Goal: Task Accomplishment & Management: Complete application form

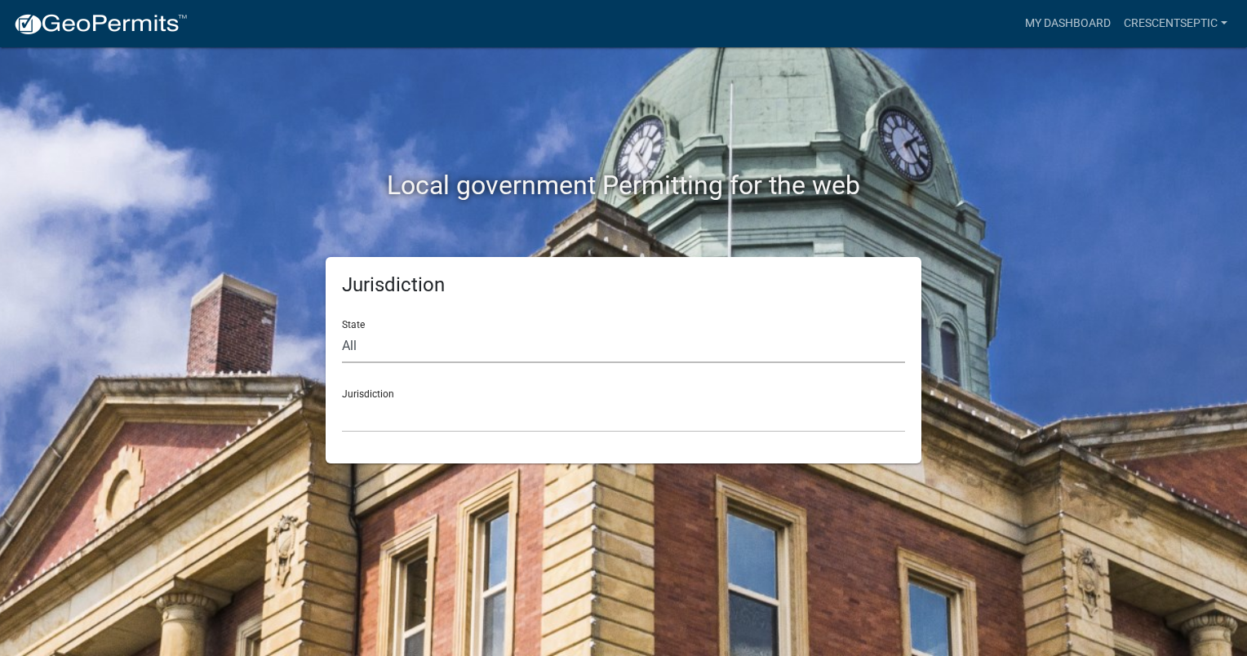
click at [369, 356] on select "All [US_STATE] [US_STATE] [US_STATE] [US_STATE] [US_STATE] [US_STATE] [US_STATE…" at bounding box center [623, 346] width 563 height 33
select select "[US_STATE]"
click at [342, 330] on select "All [US_STATE] [US_STATE] [US_STATE] [US_STATE] [US_STATE] [US_STATE] [US_STATE…" at bounding box center [623, 346] width 563 height 33
click at [362, 419] on select "[GEOGRAPHIC_DATA], [US_STATE] [GEOGRAPHIC_DATA], [US_STATE] [GEOGRAPHIC_DATA], …" at bounding box center [623, 415] width 563 height 33
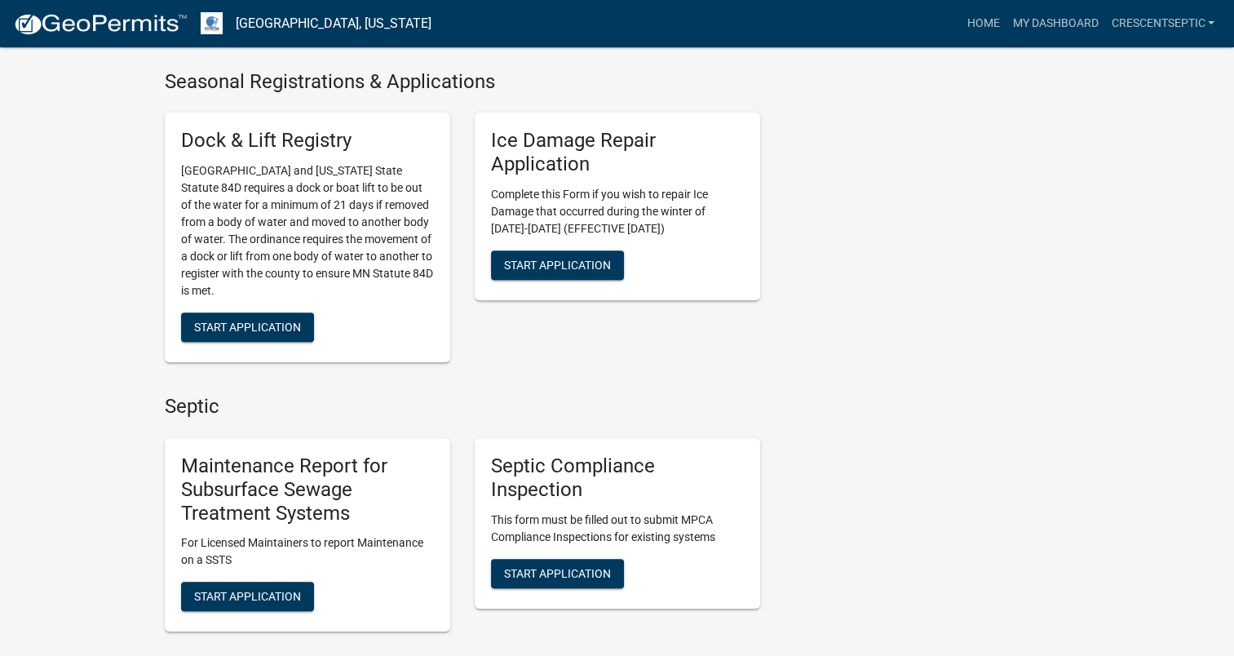
scroll to position [653, 0]
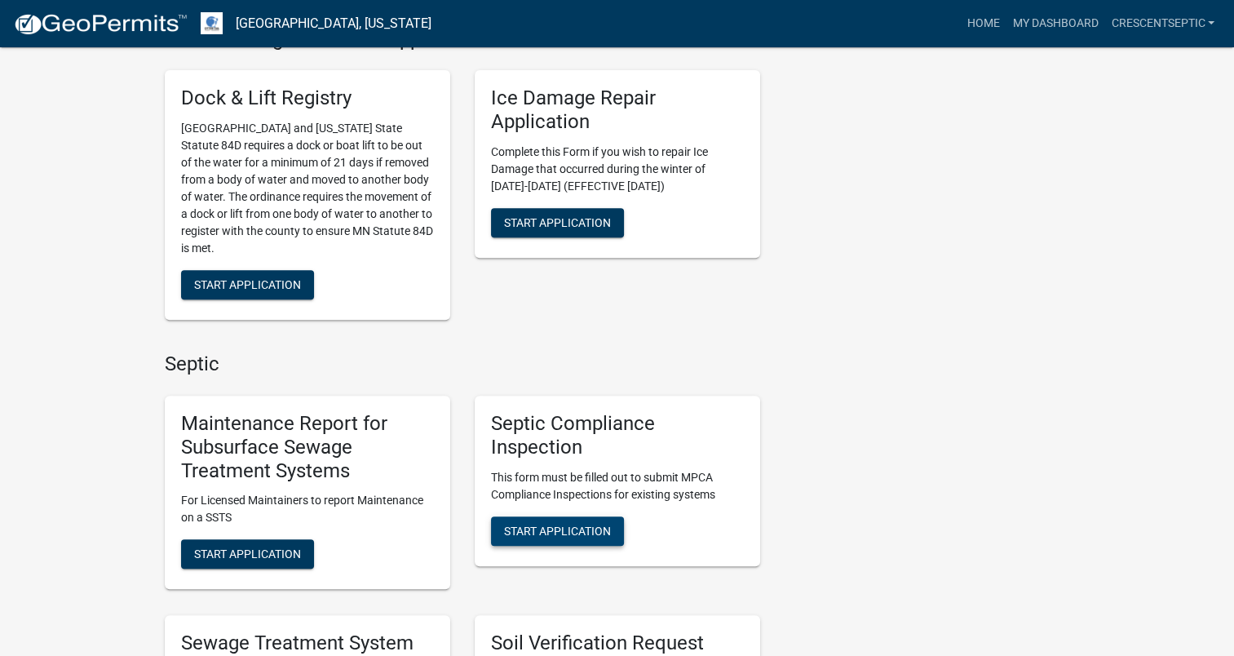
click at [562, 535] on span "Start Application" at bounding box center [557, 530] width 107 height 13
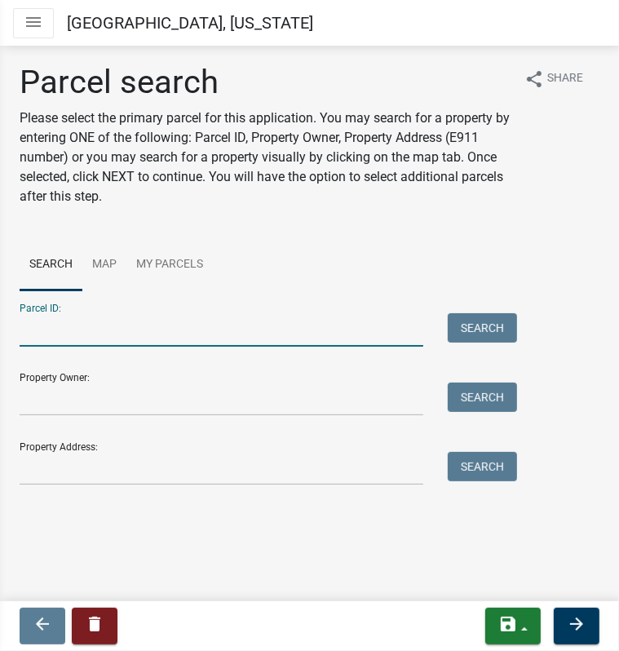
click at [80, 330] on input "Parcel ID:" at bounding box center [222, 329] width 404 height 33
paste input "16000210119001"
type input "16000210119001"
click at [461, 322] on button "Search" at bounding box center [482, 327] width 69 height 29
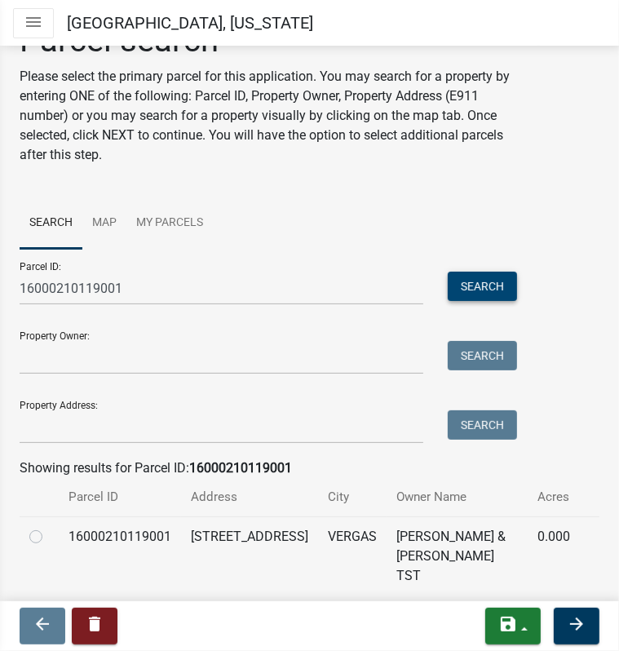
scroll to position [78, 0]
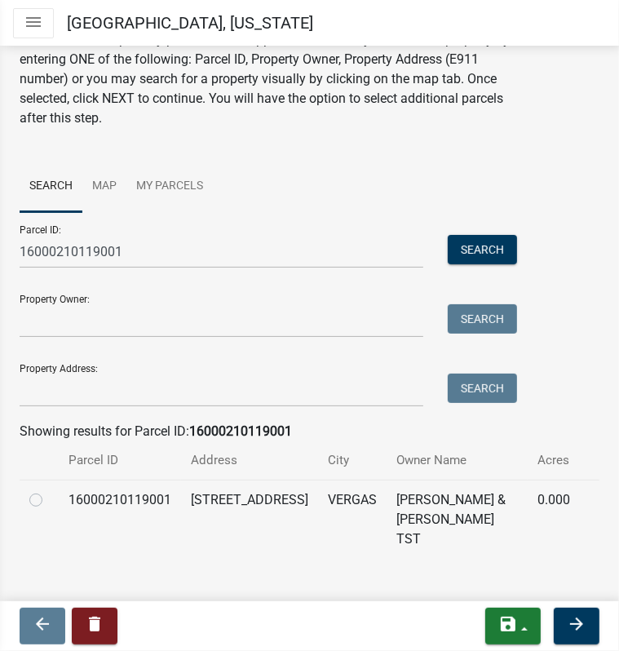
click at [49, 490] on label at bounding box center [49, 490] width 0 height 0
click at [49, 501] on input "radio" at bounding box center [54, 495] width 11 height 11
radio input "true"
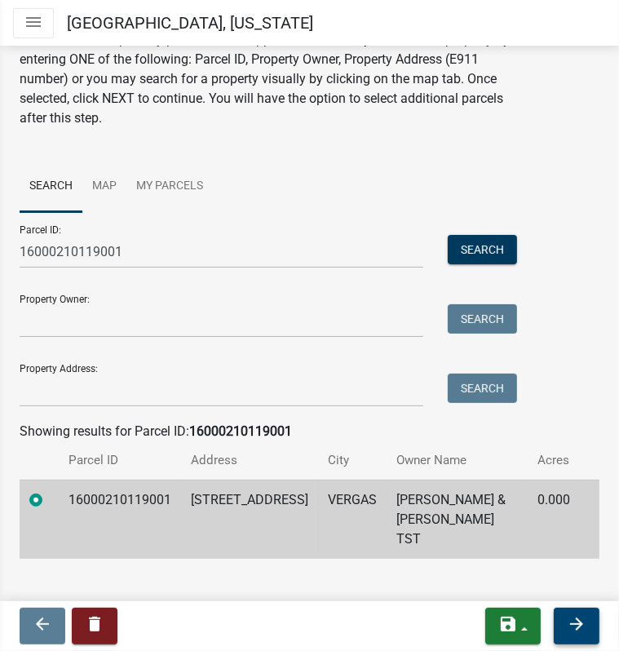
click at [568, 627] on icon "arrow_forward" at bounding box center [577, 624] width 20 height 20
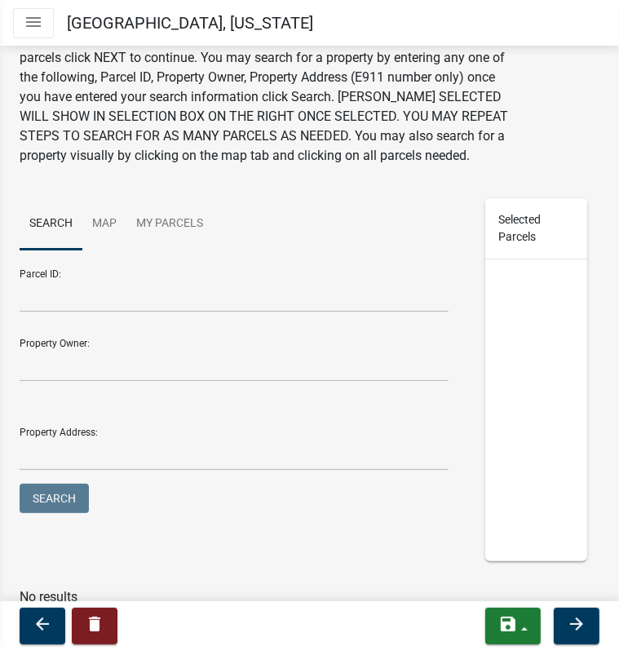
scroll to position [168, 0]
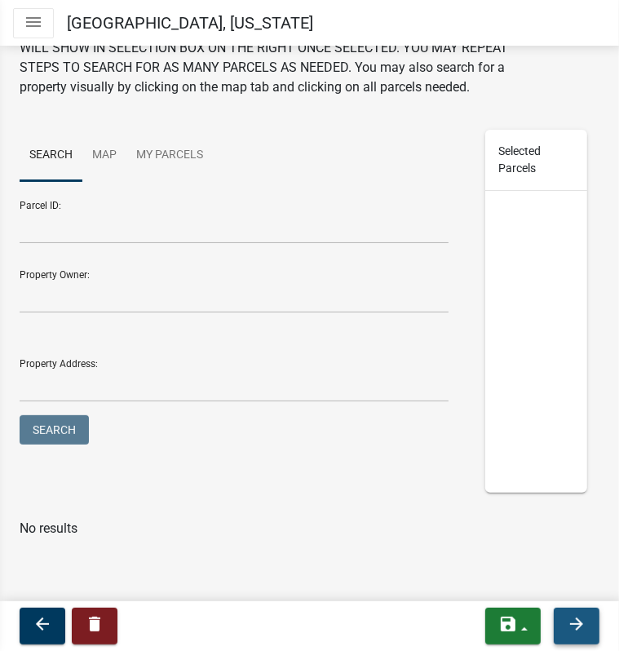
click at [577, 618] on icon "arrow_forward" at bounding box center [577, 624] width 20 height 20
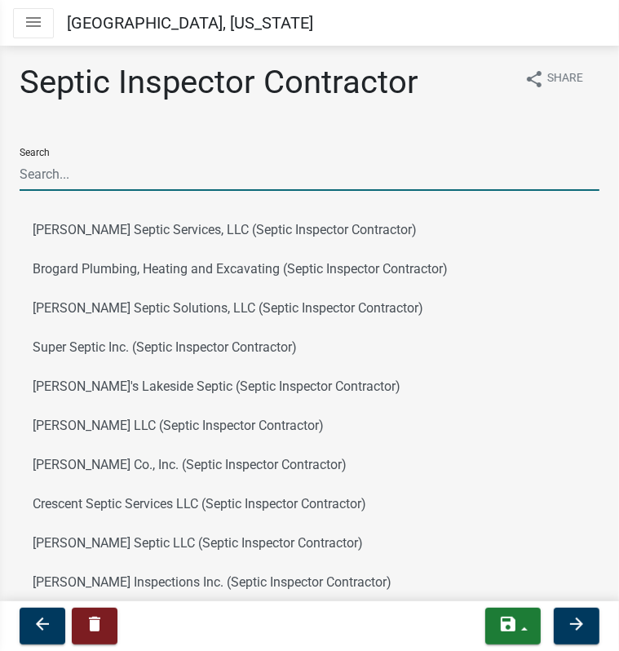
click at [209, 169] on input "Search" at bounding box center [310, 173] width 580 height 33
type input "cresc"
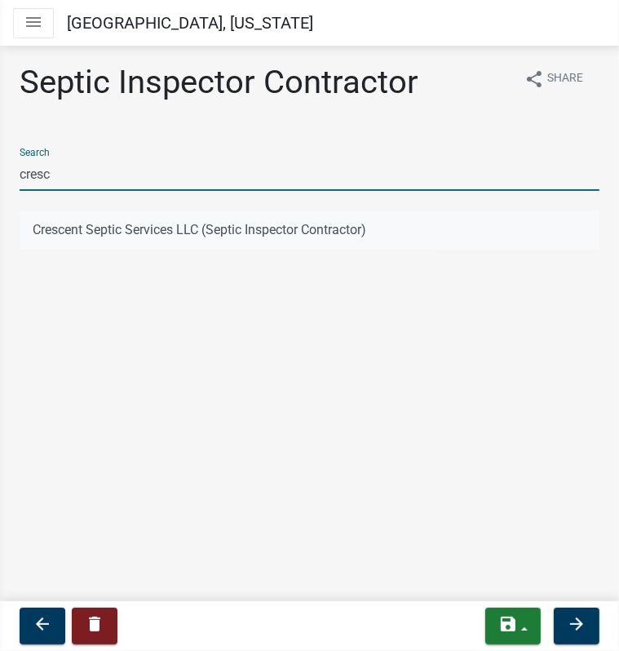
click at [167, 229] on button "Crescent Septic Services LLC (Septic Inspector Contractor)" at bounding box center [310, 229] width 580 height 39
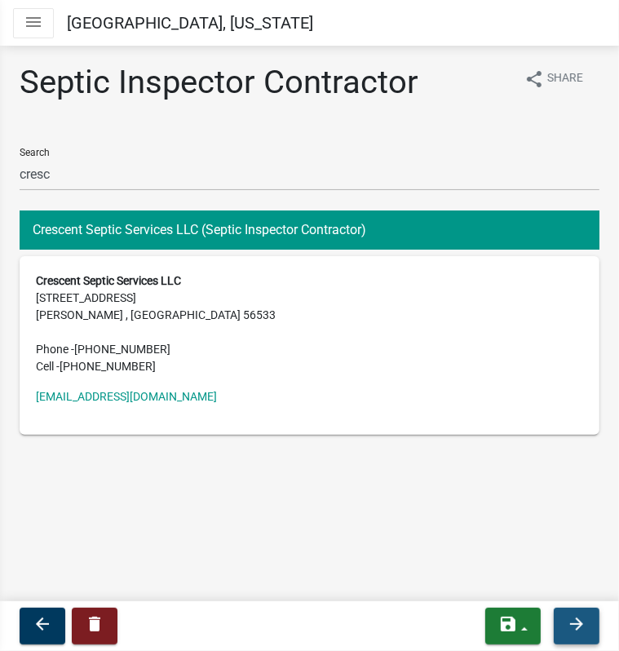
click at [566, 624] on button "arrow_forward" at bounding box center [577, 626] width 46 height 37
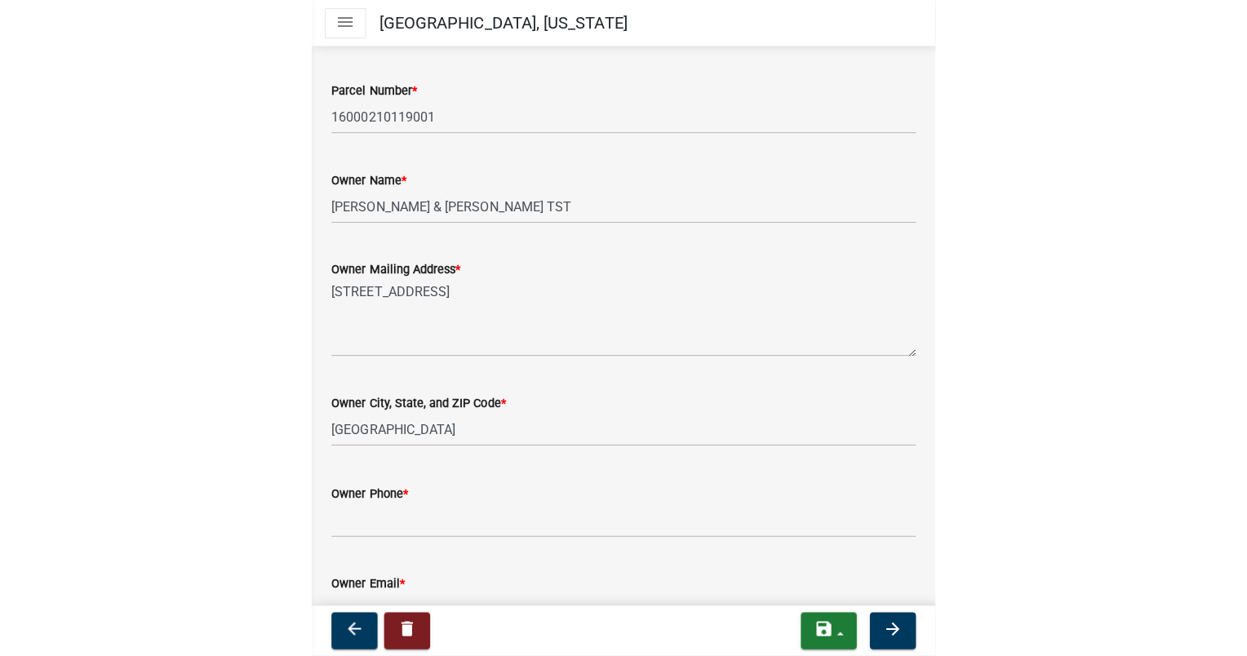
scroll to position [326, 0]
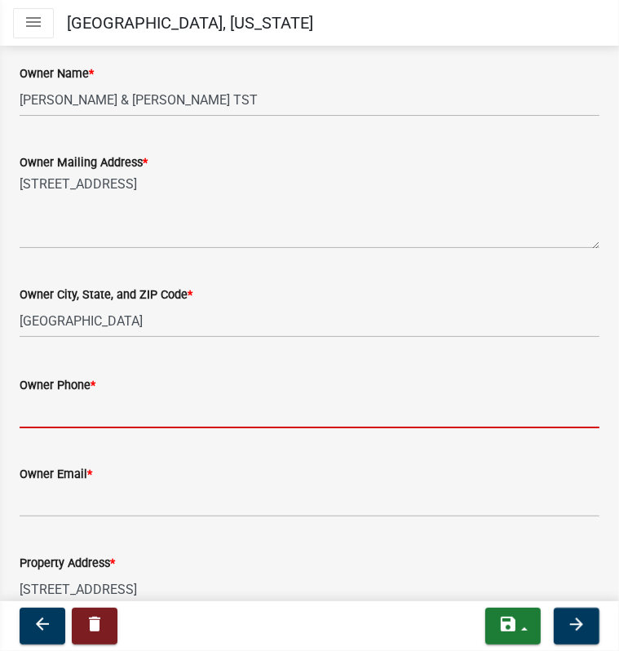
click at [55, 412] on input "Owner Phone *" at bounding box center [310, 411] width 580 height 33
paste input "[PHONE_NUMBER]"
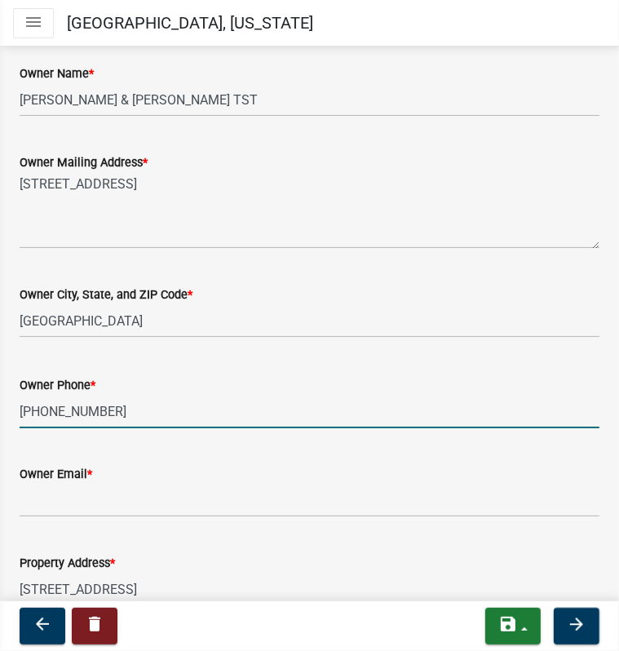
type input "[PHONE_NUMBER]"
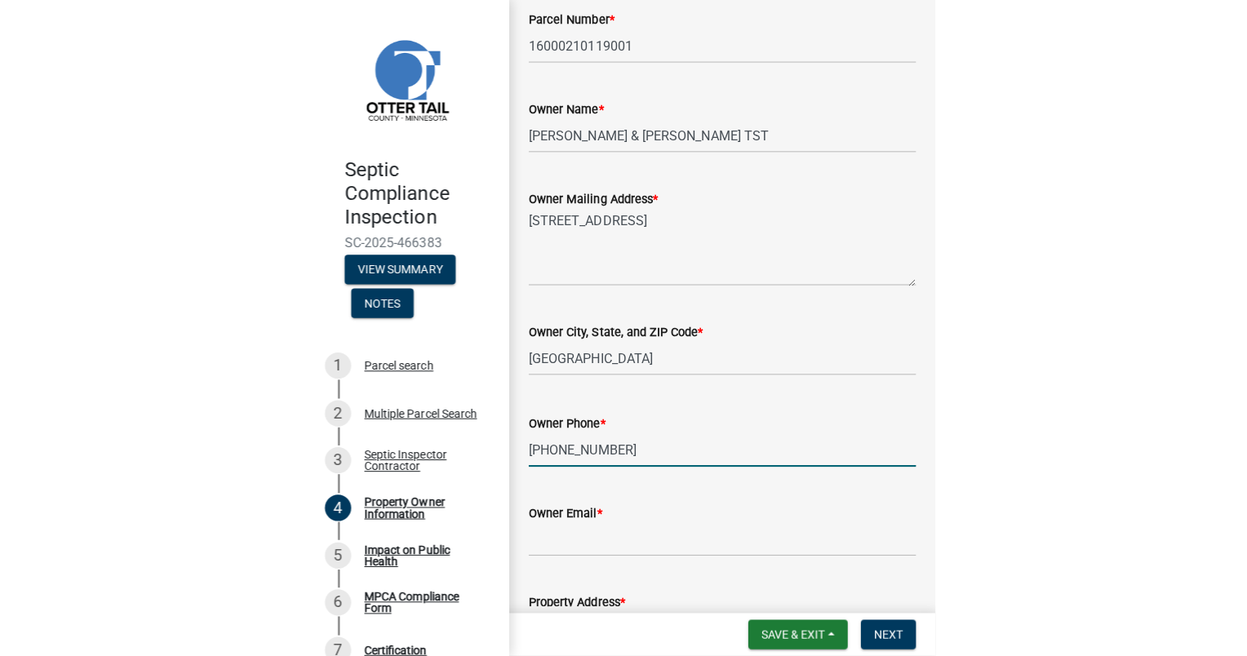
scroll to position [287, 0]
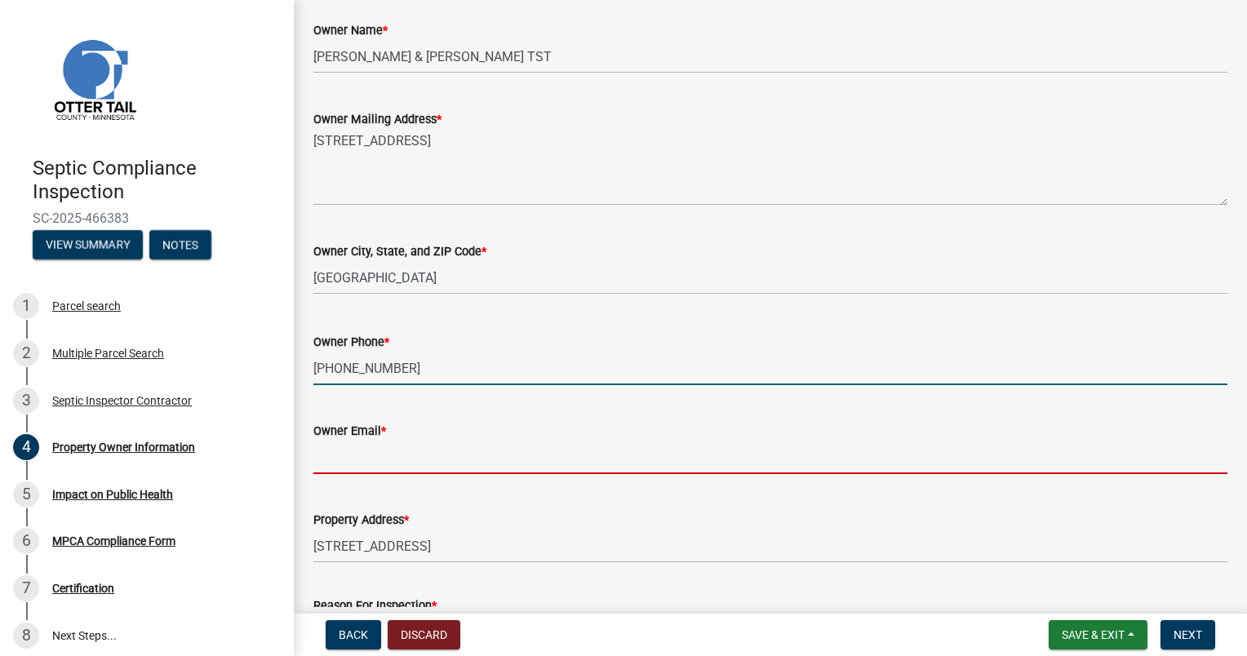
click at [343, 460] on input "Owner Email *" at bounding box center [770, 457] width 914 height 33
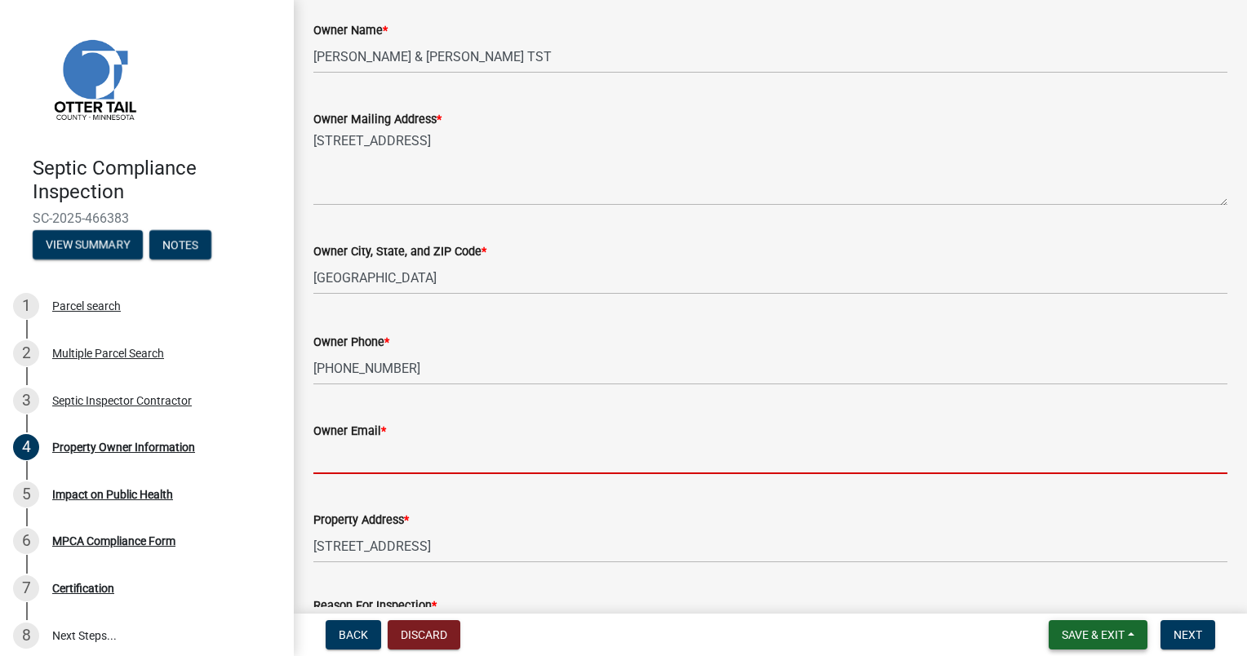
click at [1096, 637] on span "Save & Exit" at bounding box center [1092, 634] width 63 height 13
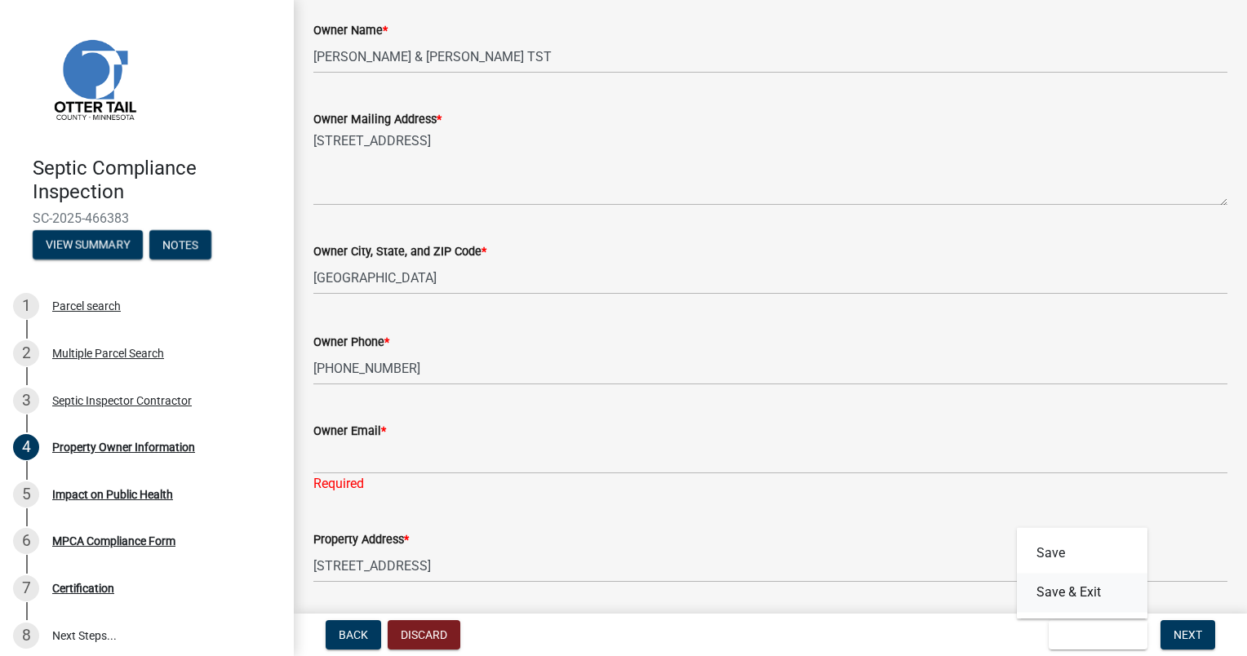
click at [1048, 584] on button "Save & Exit" at bounding box center [1081, 592] width 131 height 39
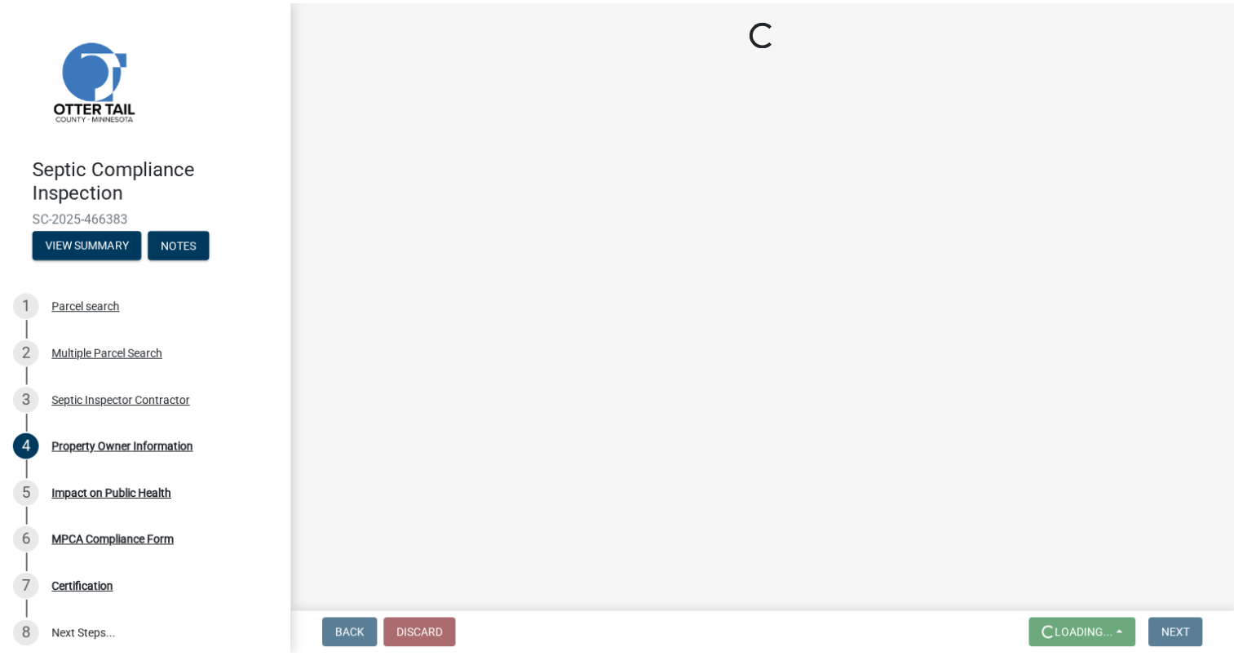
scroll to position [0, 0]
